Goal: Task Accomplishment & Management: Use online tool/utility

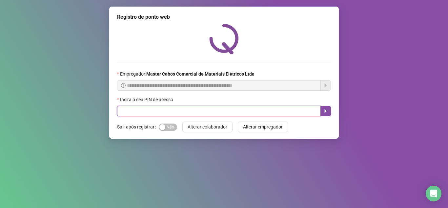
click at [157, 109] on input "text" at bounding box center [219, 111] width 204 height 10
type input "*****"
click at [328, 107] on button "button" at bounding box center [325, 111] width 10 height 10
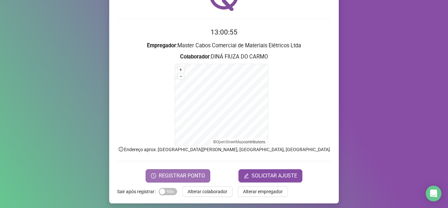
scroll to position [47, 0]
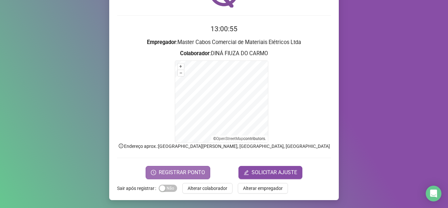
click at [183, 175] on span "REGISTRAR PONTO" at bounding box center [182, 172] width 46 height 8
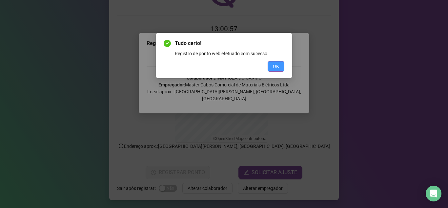
click at [278, 69] on span "OK" at bounding box center [276, 66] width 6 height 7
